Goal: Information Seeking & Learning: Learn about a topic

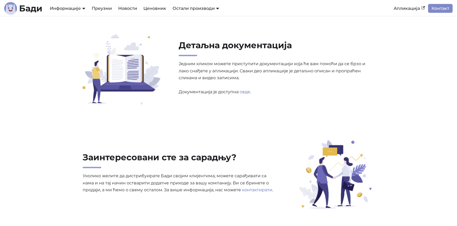
scroll to position [1626, 0]
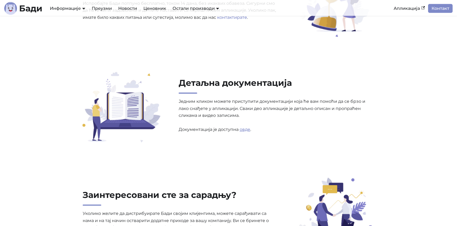
click at [245, 131] on link "овде" at bounding box center [245, 129] width 11 height 5
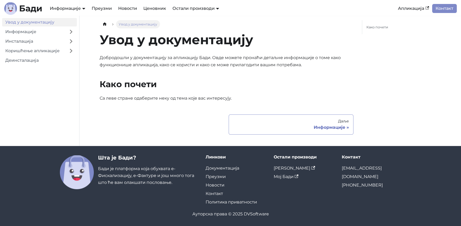
click at [244, 126] on div "Информације" at bounding box center [291, 127] width 116 height 5
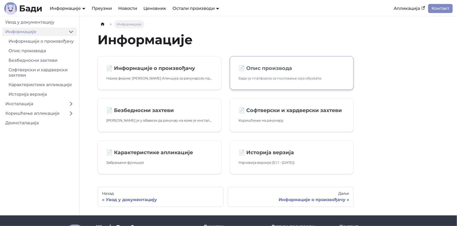
click at [257, 64] on link "📄️ Опис производа Бади је платформа за пословање која обухвата:" at bounding box center [292, 73] width 124 height 34
